Goal: Information Seeking & Learning: Find contact information

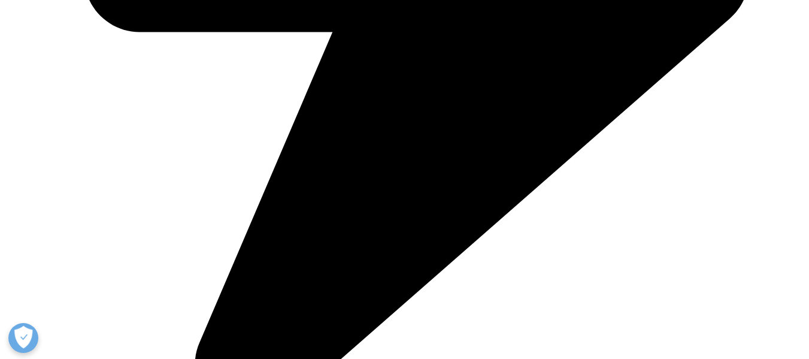
scroll to position [778, 0]
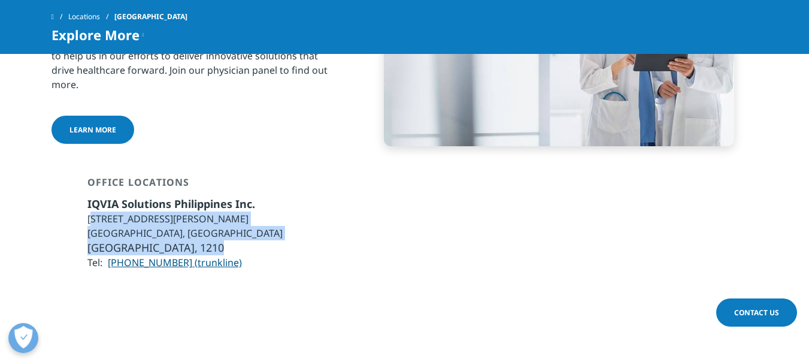
copy ul "nit 6A, 6th Floor, Hidalgo Drive 8 Rockwell Building, Rockwell Center Makati Ci…"
copy ul "Unit 6A, 6th Floor, Hidalgo Drive 8 Rockwell Building, Rockwell Center Makati C…"
drag, startPoint x: 189, startPoint y: 210, endPoint x: 87, endPoint y: 186, distance: 103.9
click at [87, 196] on ul "IQVIA Solutions Philippines Inc. Unit 6A, 6th Floor, Hidalgo Drive 8 Rockwell B…" at bounding box center [184, 232] width 195 height 73
copy link "2 683 6111 (trunkline)"
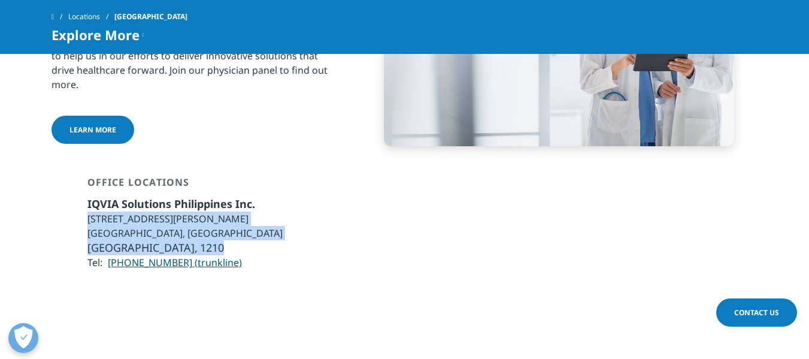
copy link "683 6111 (trunkline)"
drag, startPoint x: 250, startPoint y: 225, endPoint x: 129, endPoint y: 229, distance: 120.5
click at [129, 255] on li "Tel: +632 683 6111 (trunkline)" at bounding box center [184, 262] width 195 height 14
click at [266, 242] on div "Office Locations IQVIA Solutions Philippines Inc. Unit 6A, 6th Floor, Hidalgo D…" at bounding box center [404, 237] width 707 height 123
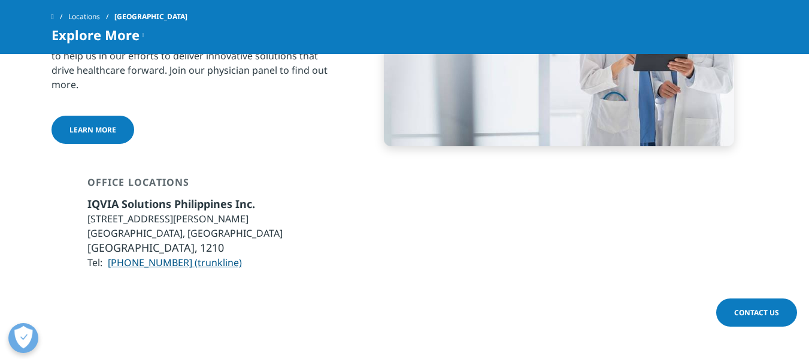
copy link "2 683 6111 (trunkline)"
drag, startPoint x: 261, startPoint y: 233, endPoint x: 134, endPoint y: 298, distance: 143.3
click at [123, 234] on div "Office Locations IQVIA Solutions Philippines Inc. Unit 6A, 6th Floor, Hidalgo D…" at bounding box center [404, 237] width 707 height 123
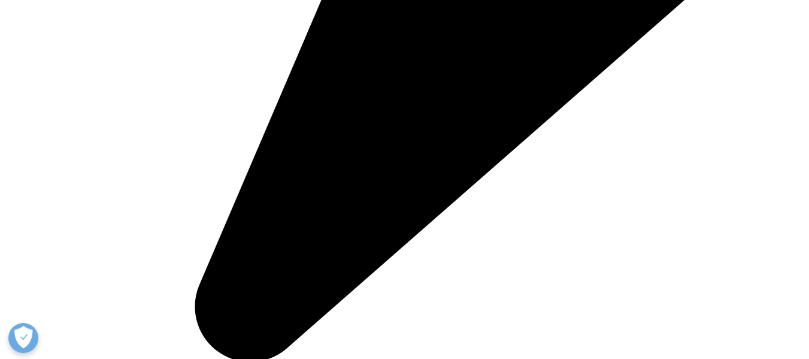
scroll to position [2135, 0]
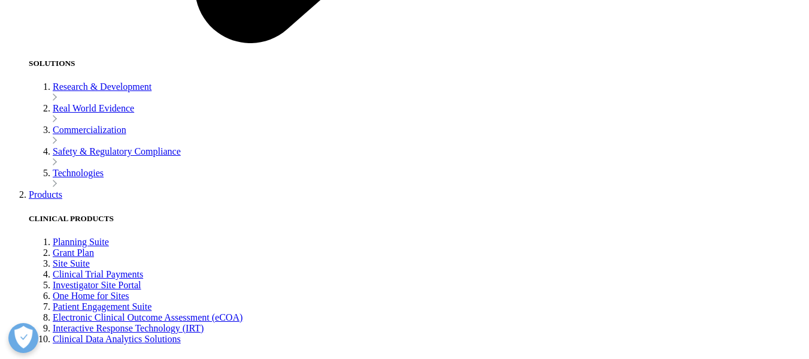
scroll to position [2515, 0]
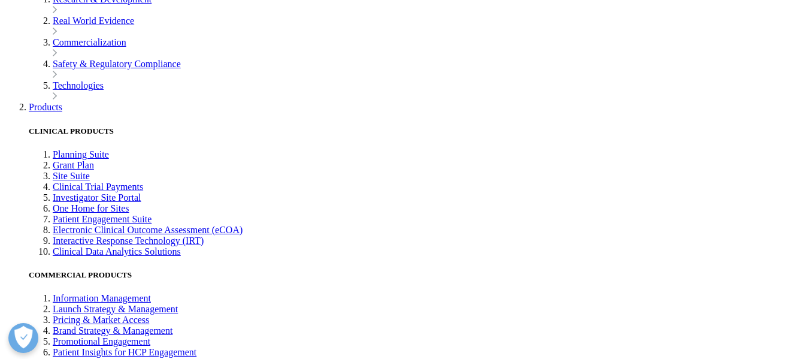
drag, startPoint x: 252, startPoint y: 212, endPoint x: 85, endPoint y: 180, distance: 170.1
copy ul "Unit No. 2001, 20th floor, One Lodha Place, Senapati Bapat Marg, Upper Worli, L…"
copy link "7109 7200"
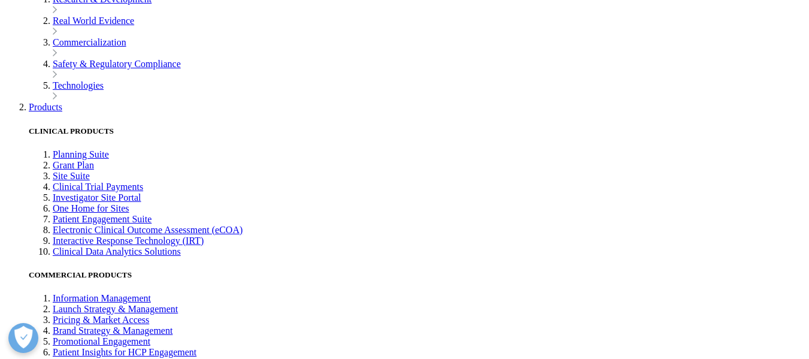
copy link "22 7109 7200"
drag, startPoint x: 161, startPoint y: 222, endPoint x: 126, endPoint y: 225, distance: 34.9
copy ul "Unit No. 2001, 20th floor, One Lodha Place, Senapati Bapat Marg, Upper Worli, L…"
drag, startPoint x: 220, startPoint y: 206, endPoint x: 80, endPoint y: 186, distance: 141.6
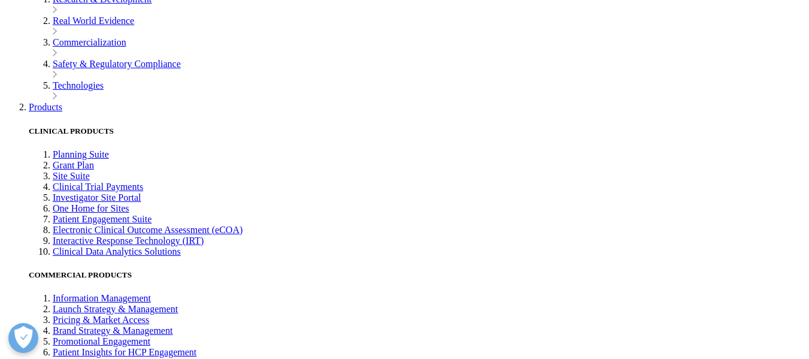
copy link "7109 7200"
copy link "2 7109 7200"
copy link "22 7109 7200"
drag, startPoint x: 219, startPoint y: 224, endPoint x: 128, endPoint y: 222, distance: 91.0
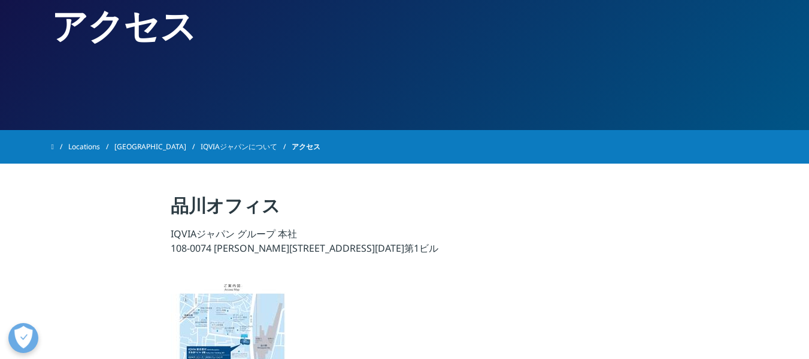
scroll to position [240, 0]
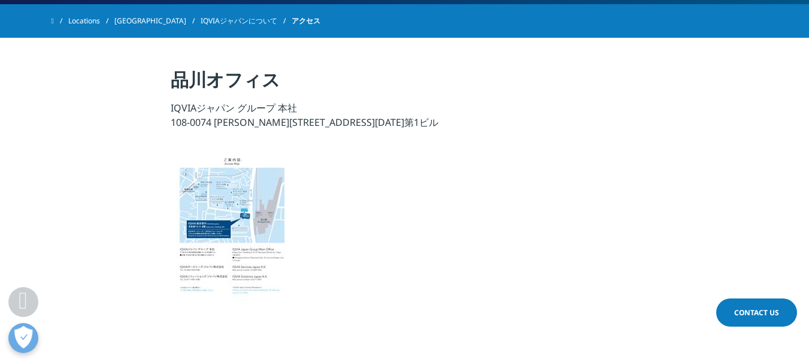
drag, startPoint x: 393, startPoint y: 192, endPoint x: 371, endPoint y: 102, distance: 92.7
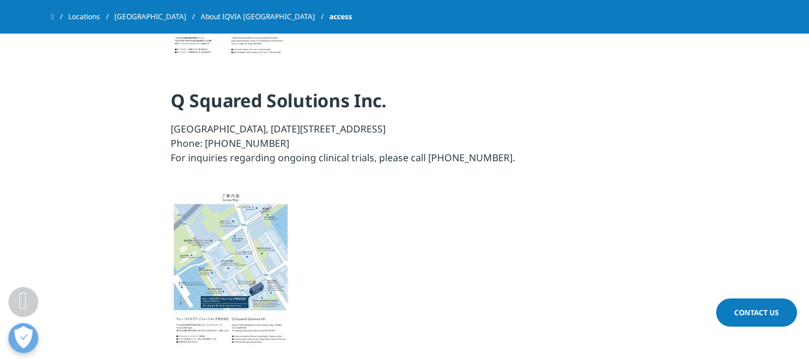
scroll to position [1444, 0]
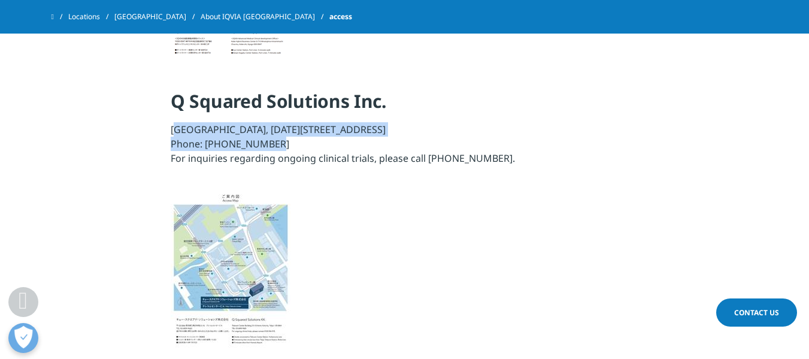
drag, startPoint x: 174, startPoint y: 139, endPoint x: 468, endPoint y: 150, distance: 293.6
click at [468, 150] on p "[GEOGRAPHIC_DATA], [DATE][STREET_ADDRESS] [PHONE_NUMBER] Phone: [PHONE_NUMBER] …" at bounding box center [405, 147] width 468 height 50
click at [474, 141] on p "[GEOGRAPHIC_DATA], [DATE][STREET_ADDRESS] [PHONE_NUMBER] Phone: [PHONE_NUMBER] …" at bounding box center [405, 147] width 468 height 50
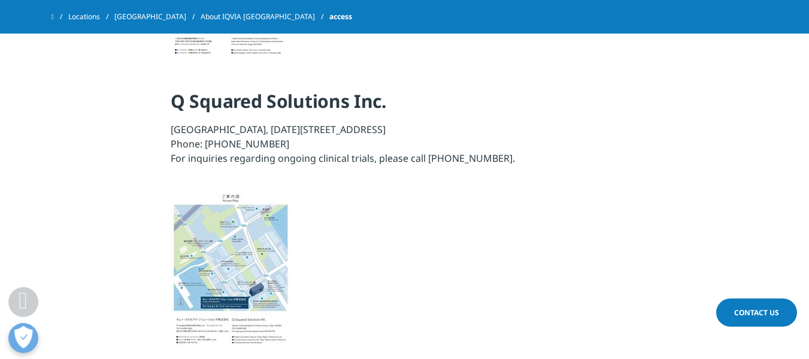
copy font "[GEOGRAPHIC_DATA], [DATE][STREET_ADDRESS]"
drag, startPoint x: 457, startPoint y: 135, endPoint x: 169, endPoint y: 142, distance: 287.5
copy font "859-9620"
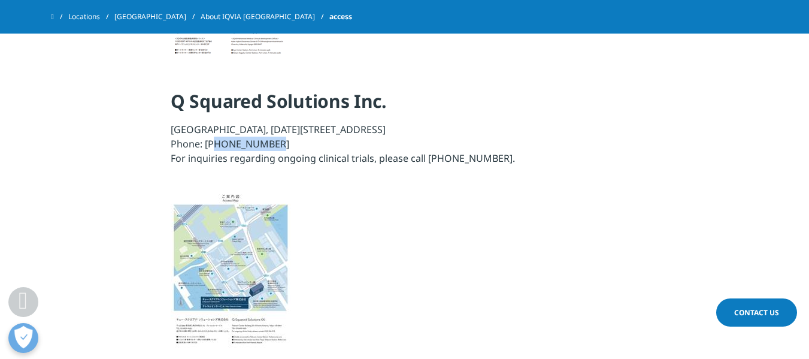
copy font "[PHONE_NUMBER]"
drag, startPoint x: 270, startPoint y: 155, endPoint x: 210, endPoint y: 156, distance: 59.9
click at [210, 156] on p "[GEOGRAPHIC_DATA], [DATE][STREET_ADDRESS] [PHONE_NUMBER] Phone: [PHONE_NUMBER] …" at bounding box center [405, 147] width 468 height 50
copy font "[PHONE_NUMBER]"
